Goal: Information Seeking & Learning: Compare options

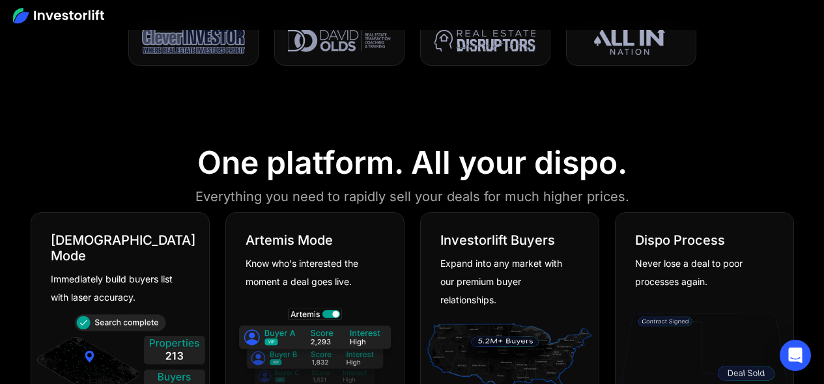
scroll to position [510, 0]
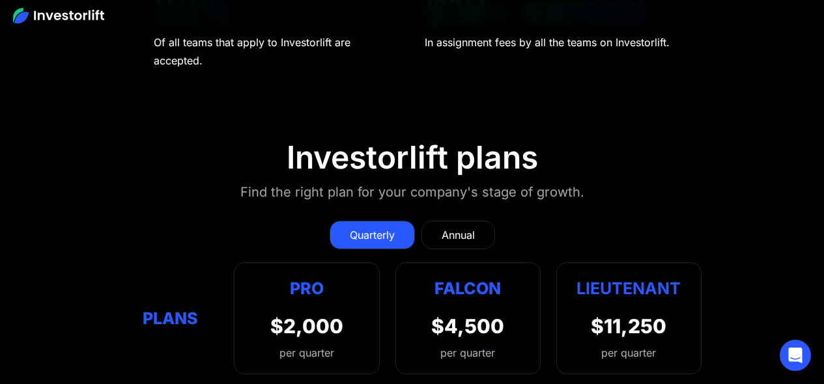
scroll to position [5471, 0]
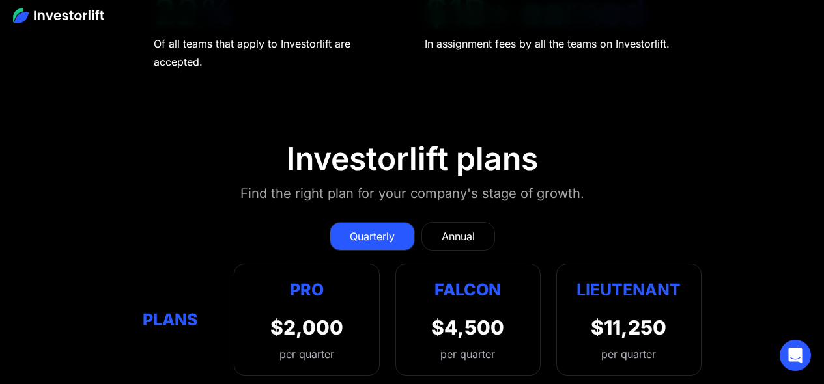
click at [449, 229] on div "Annual" at bounding box center [458, 237] width 33 height 16
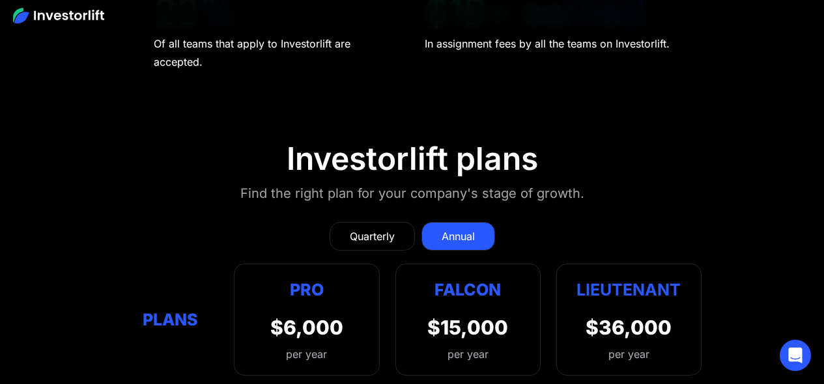
click at [365, 229] on div "Quarterly" at bounding box center [372, 237] width 45 height 16
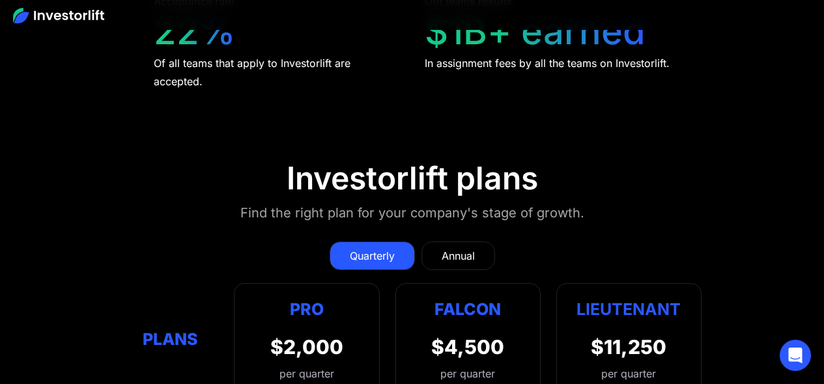
scroll to position [5527, 0]
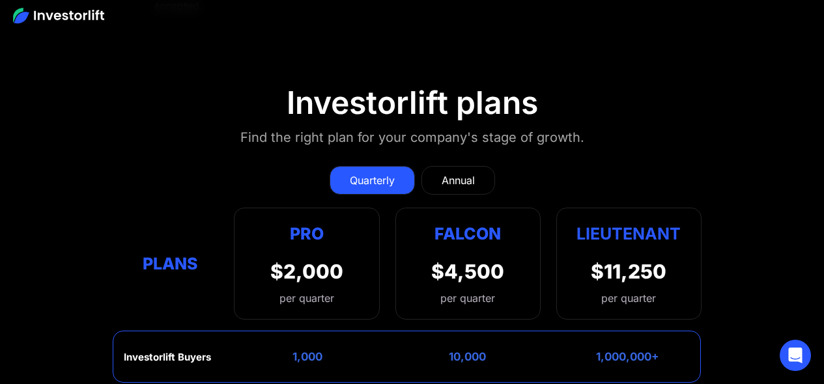
click at [462, 173] on div "Annual" at bounding box center [458, 181] width 33 height 16
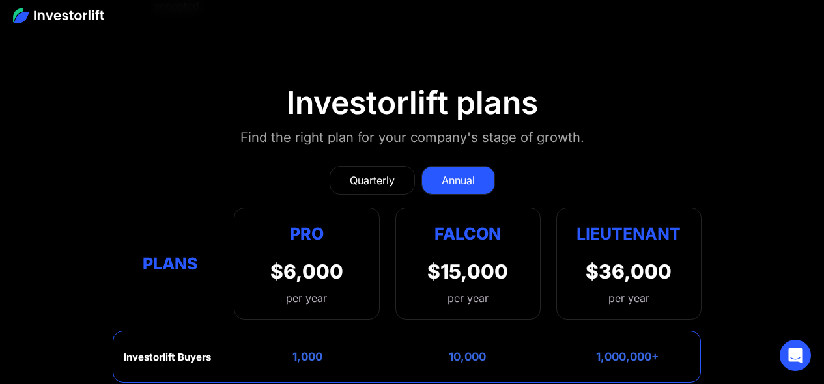
click at [368, 173] on div "Quarterly" at bounding box center [372, 181] width 45 height 16
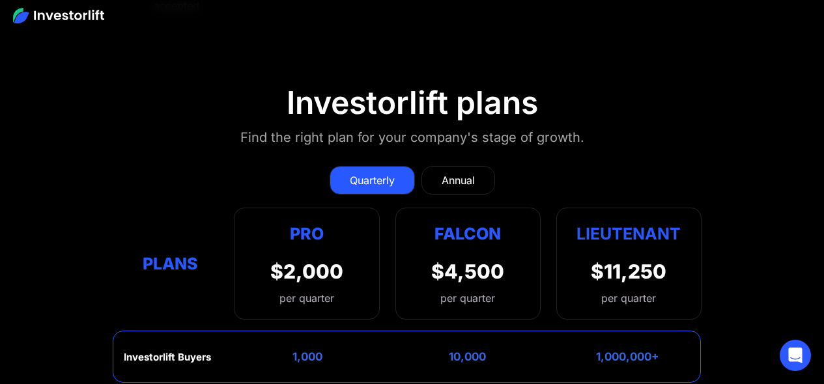
click at [457, 173] on div "Annual" at bounding box center [458, 181] width 33 height 16
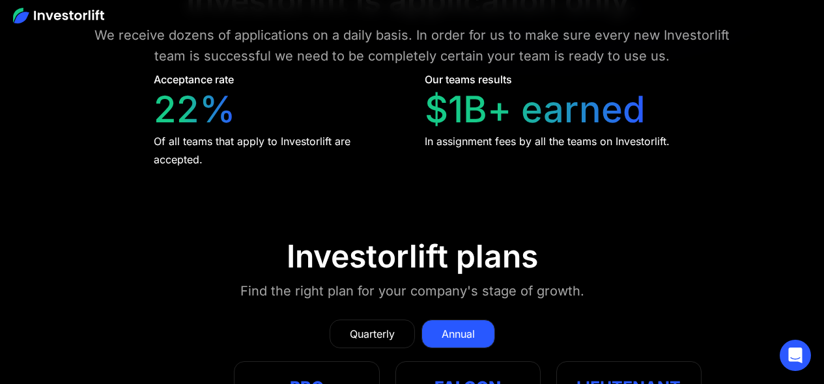
scroll to position [5450, 0]
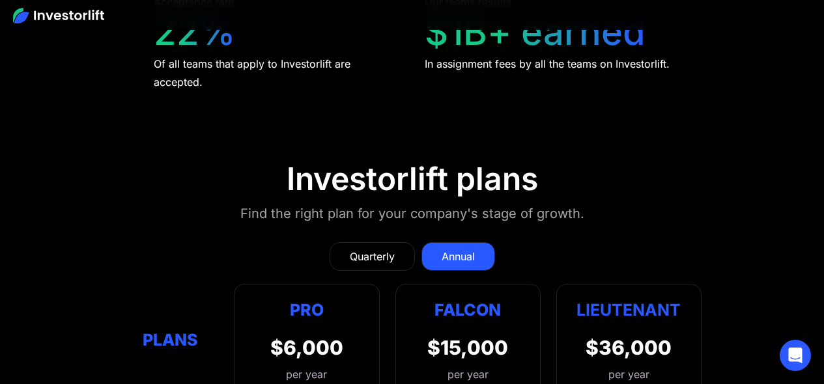
click at [386, 249] on div "Quarterly" at bounding box center [372, 257] width 45 height 16
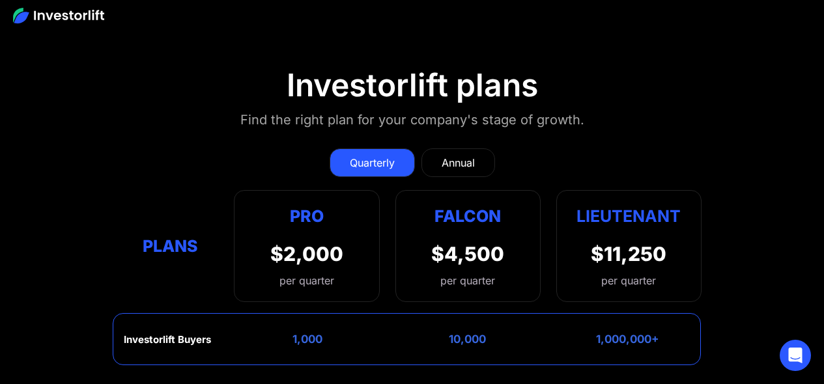
scroll to position [5524, 0]
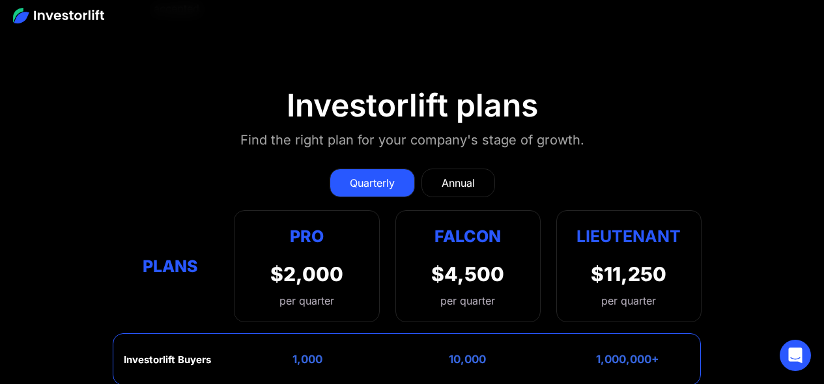
click at [449, 175] on div "Annual" at bounding box center [458, 183] width 33 height 16
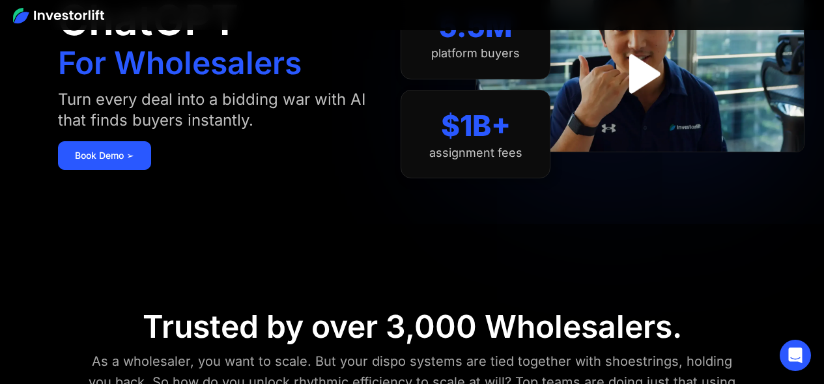
scroll to position [0, 0]
